Goal: Communication & Community: Answer question/provide support

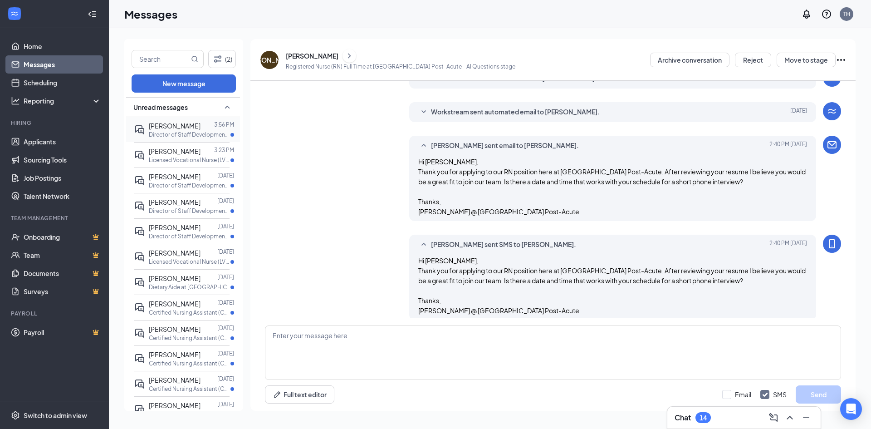
scroll to position [155, 0]
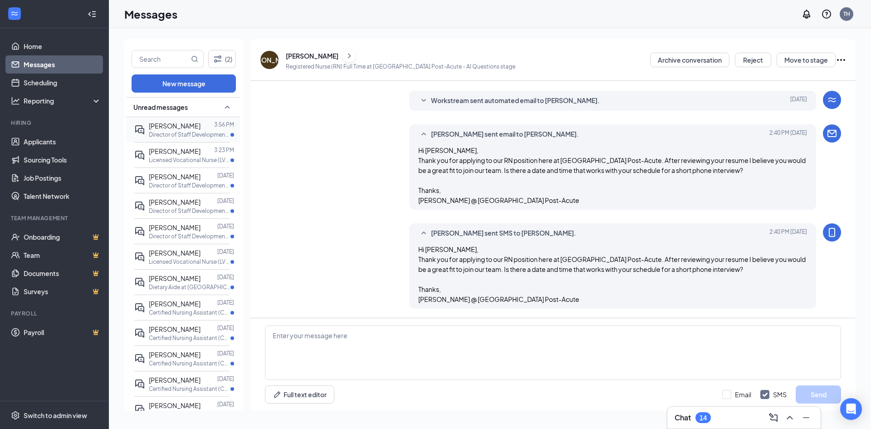
click at [175, 128] on span "[PERSON_NAME]" at bounding box center [175, 126] width 52 height 8
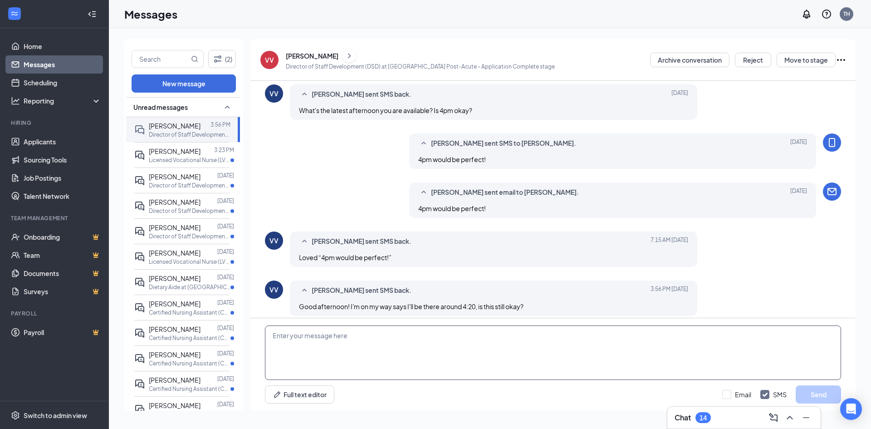
scroll to position [402, 0]
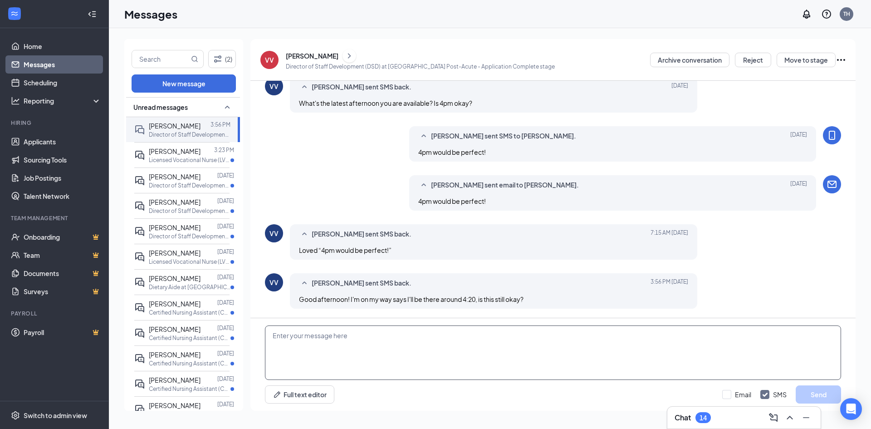
click at [369, 352] on textarea at bounding box center [553, 352] width 576 height 54
type textarea "T"
type textarea "Yes, see you soon."
click at [822, 387] on button "Send" at bounding box center [817, 394] width 45 height 18
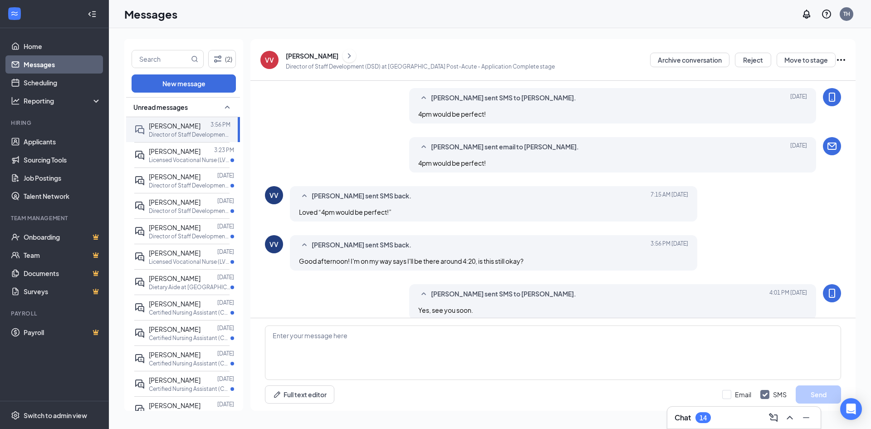
scroll to position [451, 0]
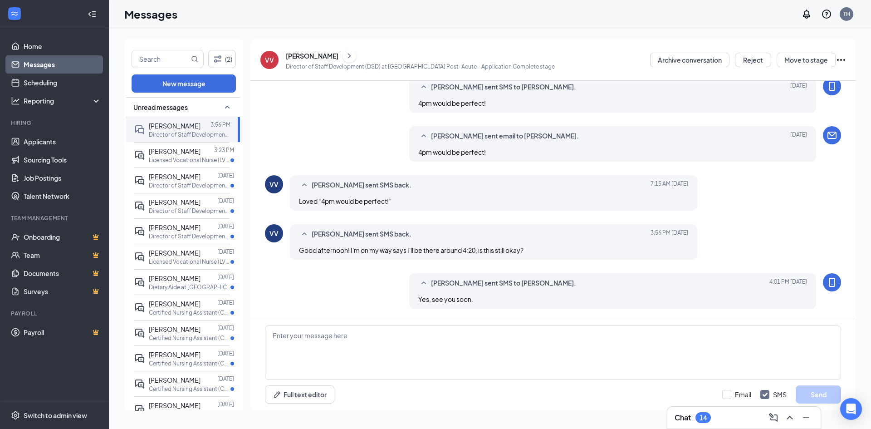
click at [308, 52] on div "[PERSON_NAME]" at bounding box center [312, 55] width 53 height 9
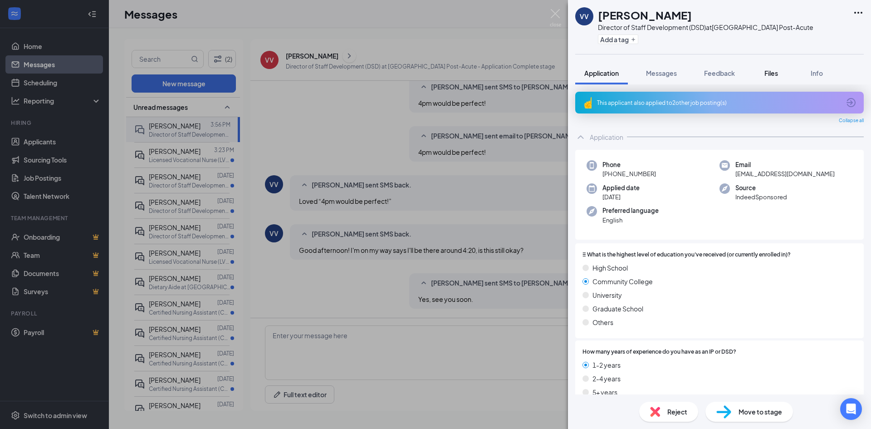
click at [763, 72] on div "Files" at bounding box center [771, 72] width 18 height 9
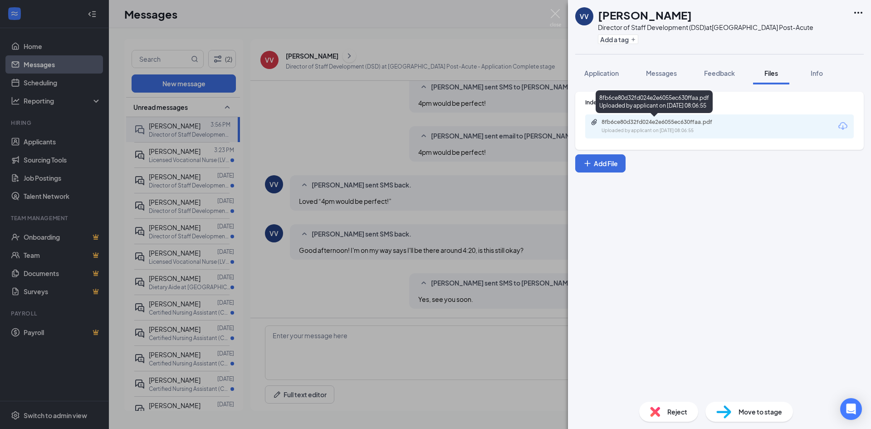
click at [657, 122] on div "8fb6ce80d32fd024e2e6055ec630ffaa.pdf" at bounding box center [664, 121] width 127 height 7
click at [657, 73] on span "Messages" at bounding box center [661, 73] width 31 height 8
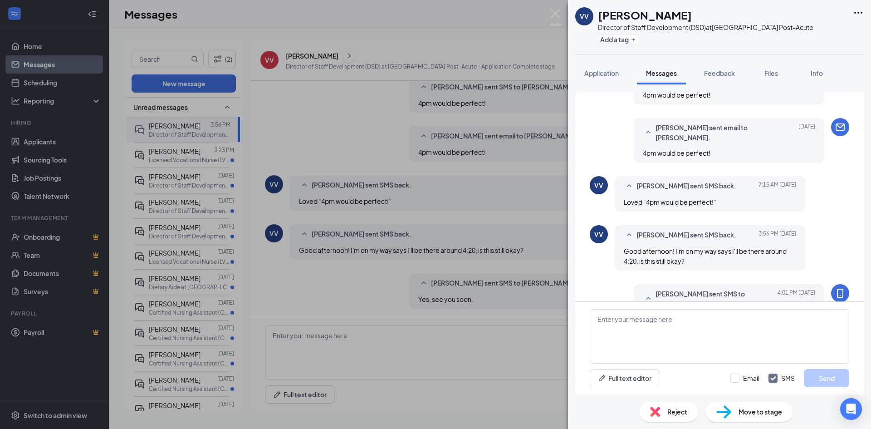
scroll to position [504, 0]
